Goal: Find specific page/section: Find specific page/section

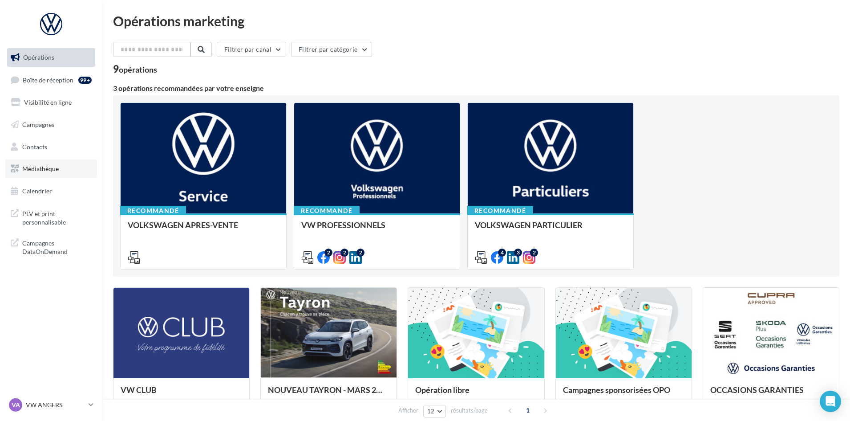
click at [46, 172] on span "Médiathèque" at bounding box center [40, 169] width 37 height 8
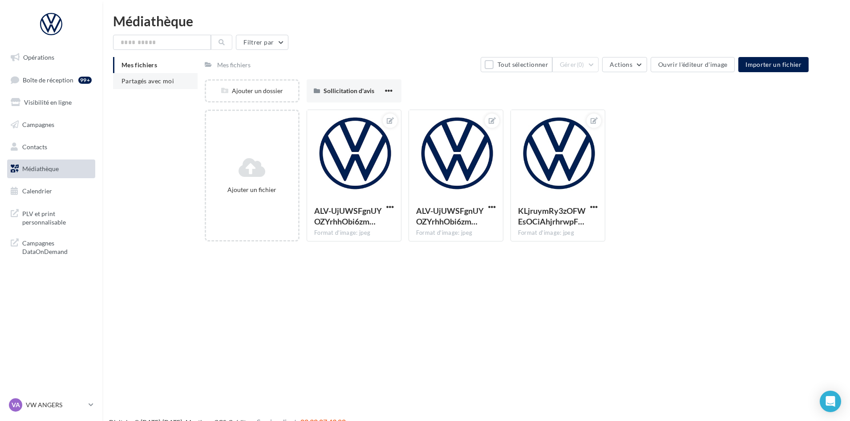
click at [156, 75] on li "Partagés avec moi" at bounding box center [155, 81] width 85 height 16
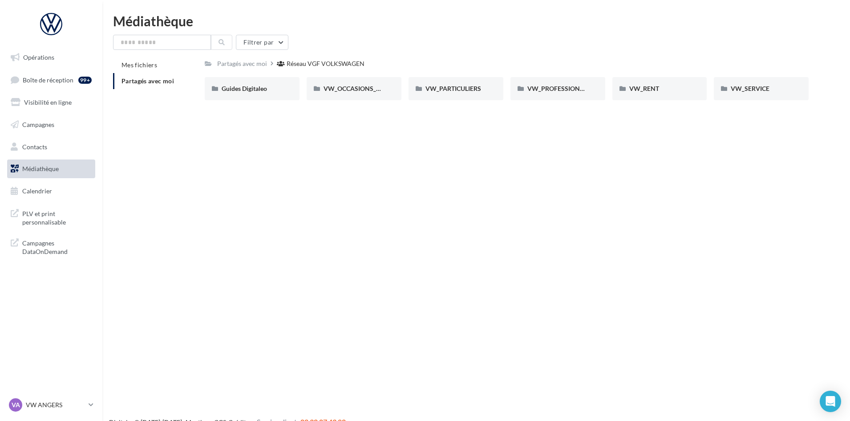
click at [227, 155] on div "Opérations Boîte de réception 99+ Visibilité en ligne Campagnes Contacts Médiat…" at bounding box center [425, 224] width 850 height 421
click at [477, 88] on span "VW_PARTICULIERS" at bounding box center [454, 89] width 56 height 8
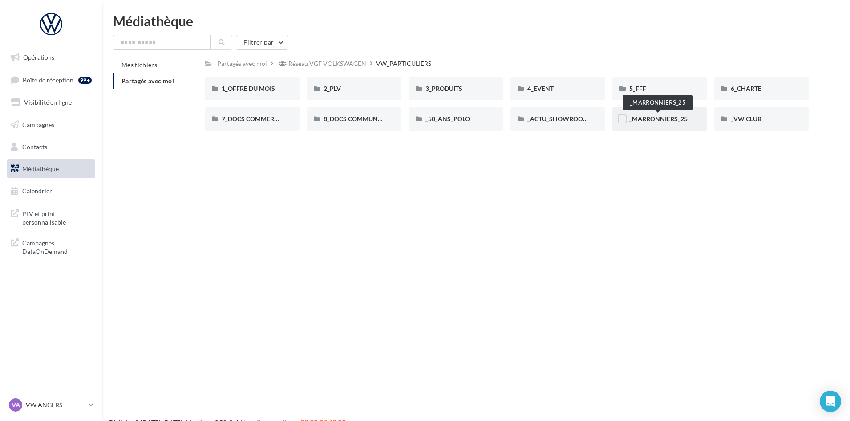
click at [646, 121] on span "_MARRONNIERS_25" at bounding box center [658, 119] width 58 height 8
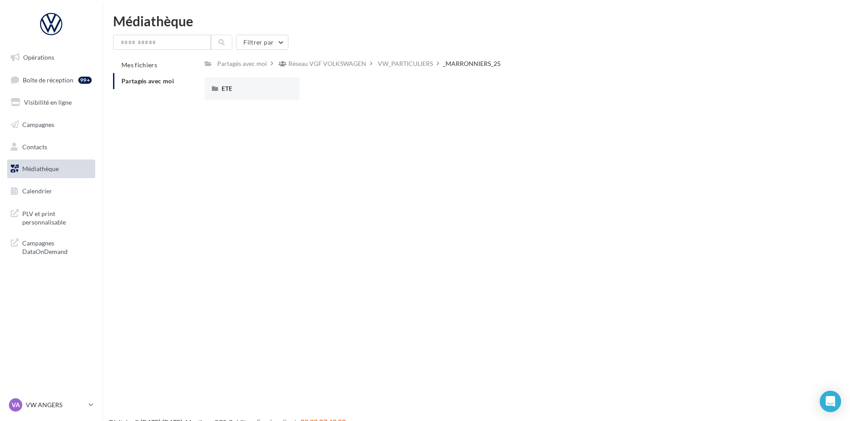
click at [408, 56] on div "Filtrer par Mes fichiers Partagés avec moi Partagés avec moi Réseau VGF VOLKSWA…" at bounding box center [476, 71] width 727 height 73
click at [405, 64] on div "VW_PARTICULIERS" at bounding box center [405, 63] width 55 height 9
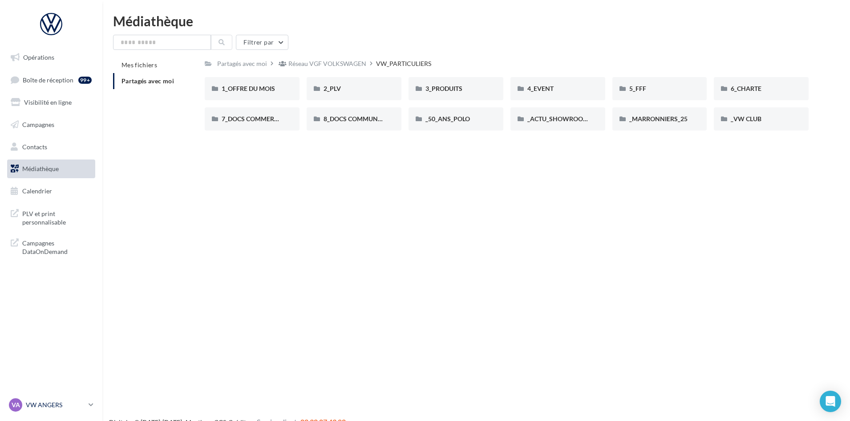
click at [66, 408] on p "VW ANGERS" at bounding box center [55, 404] width 59 height 9
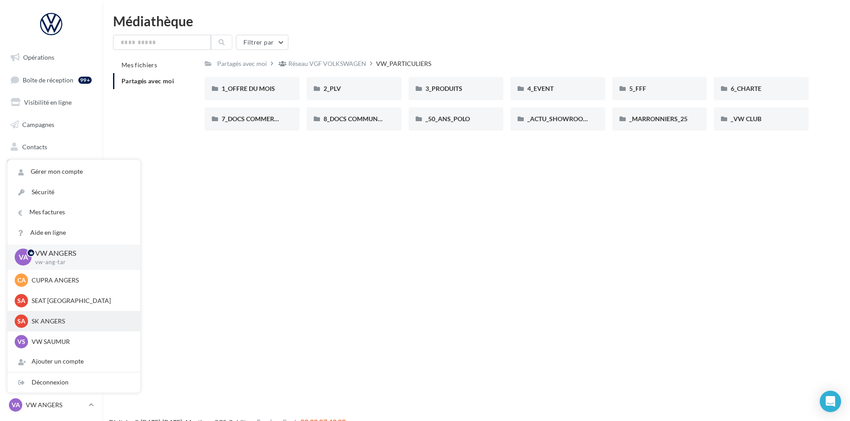
click at [56, 322] on p "SK ANGERS" at bounding box center [81, 321] width 98 height 9
click at [76, 317] on p "SK ANGERS" at bounding box center [81, 321] width 98 height 9
